Goal: Task Accomplishment & Management: Use online tool/utility

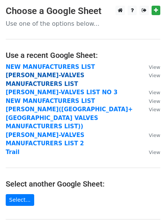
click at [67, 75] on strong "[PERSON_NAME]-VALVES MANUFACTURERS LIST" at bounding box center [45, 80] width 78 height 16
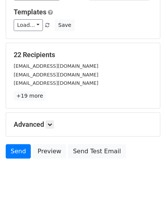
scroll to position [82, 0]
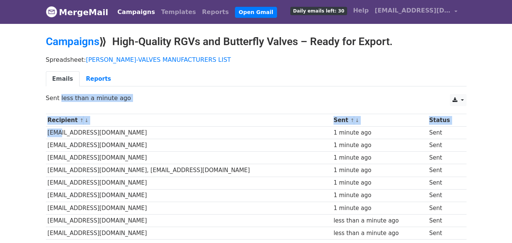
drag, startPoint x: 58, startPoint y: 107, endPoint x: 66, endPoint y: 116, distance: 12.4
click at [55, 125] on main "Campaigns ⟫ High-Quality RGVs and Butterfly Valves – Ready for Export. Spreadsh…" at bounding box center [256, 221] width 432 height 373
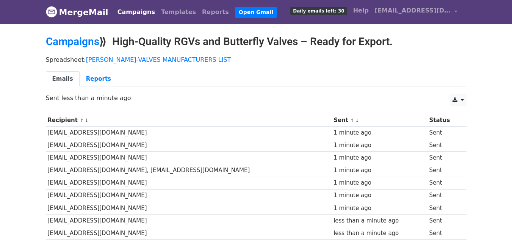
click at [165, 89] on div "Emails Reports" at bounding box center [256, 80] width 432 height 19
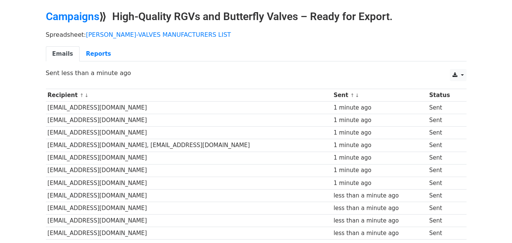
scroll to position [38, 0]
